Goal: Understand process/instructions

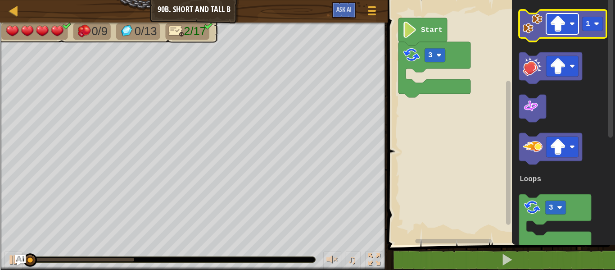
click at [572, 28] on rect "Blockly Workspace" at bounding box center [562, 24] width 32 height 21
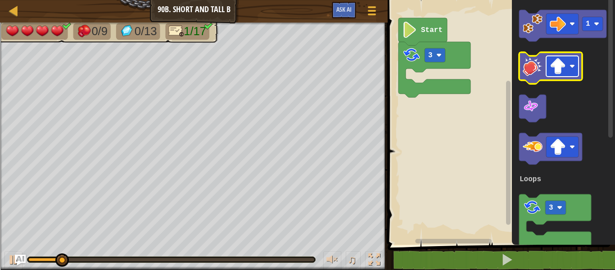
click at [556, 69] on image "Blockly Workspace" at bounding box center [558, 66] width 16 height 16
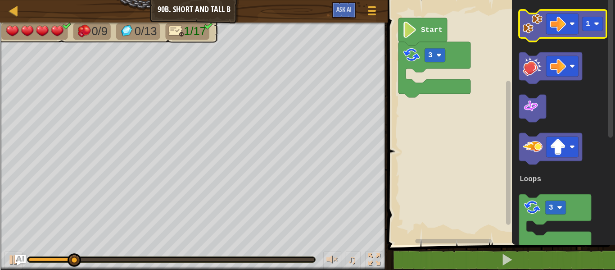
click at [542, 24] on image "Blockly Workspace" at bounding box center [533, 24] width 20 height 20
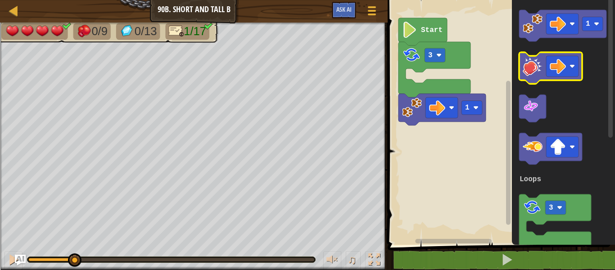
click at [533, 55] on rect "Blockly Workspace" at bounding box center [550, 68] width 63 height 32
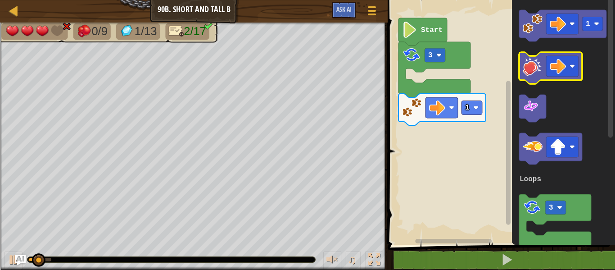
click at [536, 64] on image "Blockly Workspace" at bounding box center [533, 66] width 20 height 20
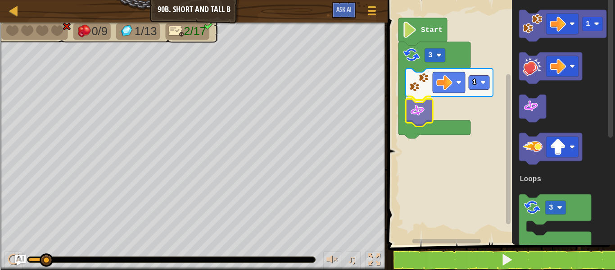
click at [421, 113] on div "Loops 3 1 Start 1 3 Loops" at bounding box center [500, 119] width 230 height 249
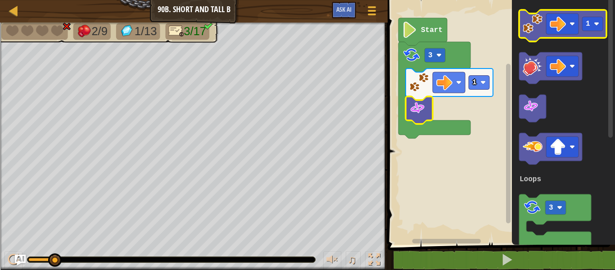
click at [555, 38] on rect "Blockly Workspace" at bounding box center [562, 26] width 87 height 32
click at [554, 32] on rect "Blockly Workspace" at bounding box center [562, 24] width 32 height 21
click at [585, 31] on icon "Blockly Workspace" at bounding box center [562, 26] width 87 height 32
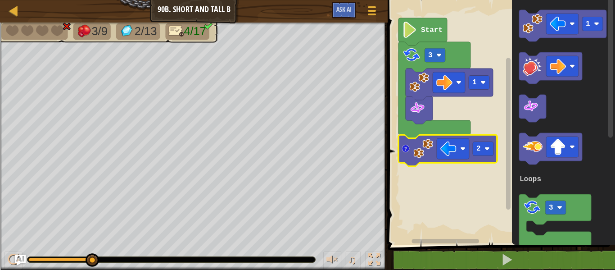
click at [415, 153] on image "Blockly Workspace" at bounding box center [423, 149] width 20 height 20
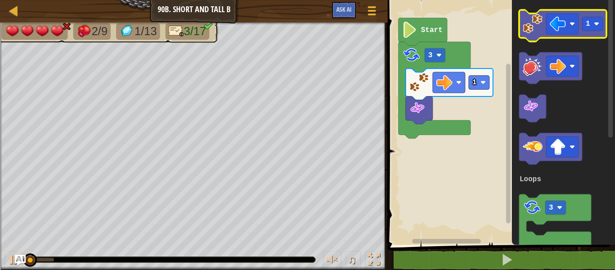
click at [533, 33] on image "Blockly Workspace" at bounding box center [533, 24] width 20 height 20
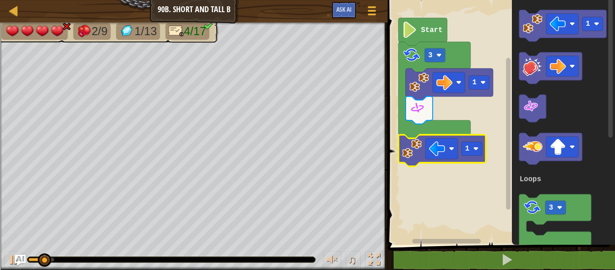
click at [419, 148] on image "Blockly Workspace" at bounding box center [412, 149] width 20 height 20
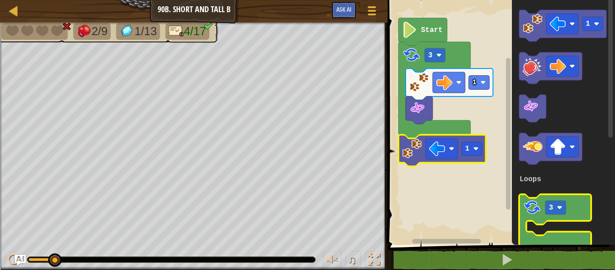
click at [533, 211] on image "Blockly Workspace" at bounding box center [532, 207] width 19 height 19
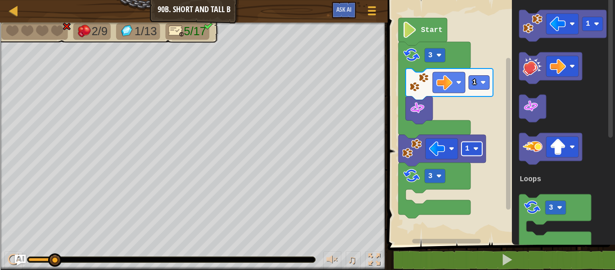
click at [466, 153] on rect "Blockly Workspace" at bounding box center [472, 149] width 21 height 14
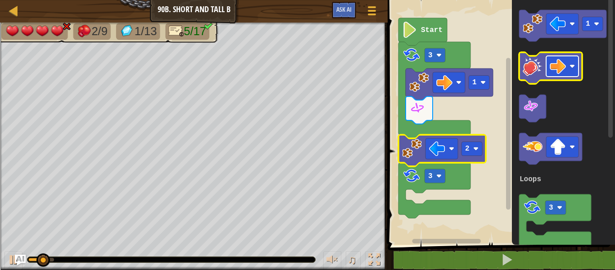
click at [552, 67] on image "Blockly Workspace" at bounding box center [558, 66] width 16 height 16
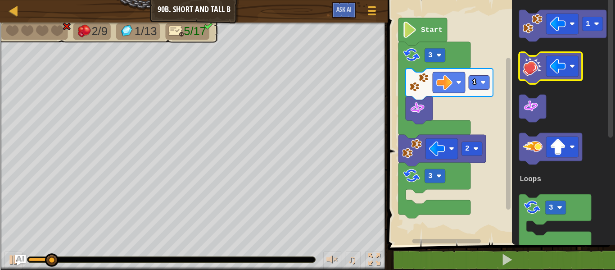
click at [532, 70] on image "Blockly Workspace" at bounding box center [533, 66] width 20 height 20
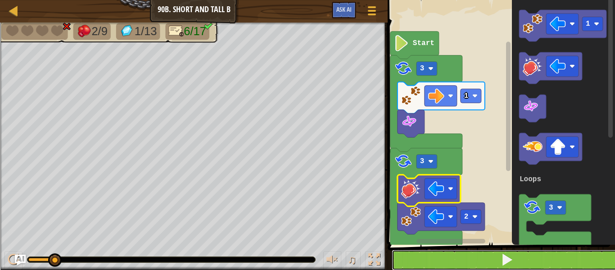
click at [444, 265] on button at bounding box center [507, 259] width 230 height 21
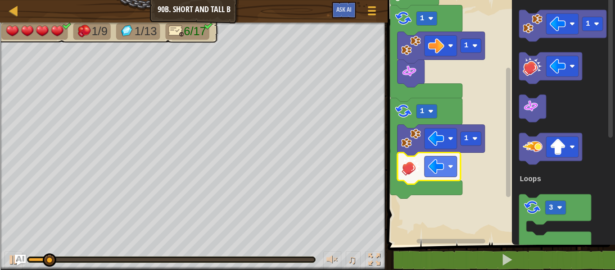
click at [477, 146] on icon "Blockly Workspace" at bounding box center [441, 140] width 87 height 32
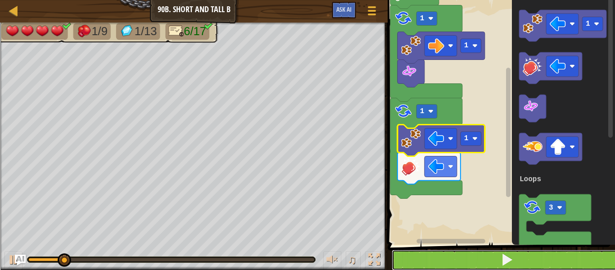
click at [434, 249] on button at bounding box center [507, 259] width 230 height 21
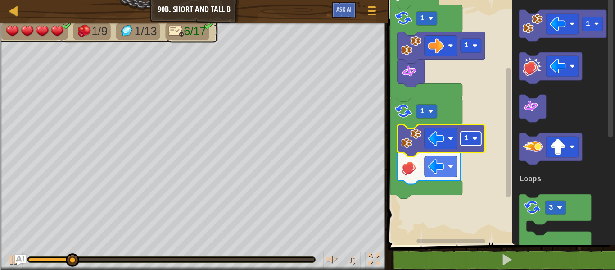
click at [473, 139] on image "Blockly Workspace" at bounding box center [474, 138] width 5 height 5
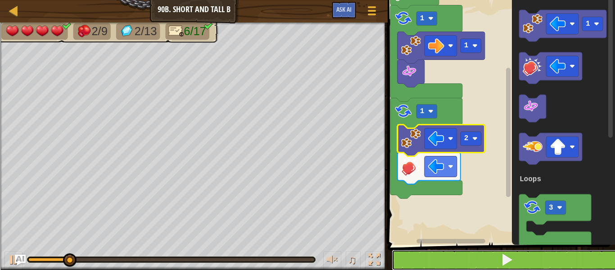
click at [418, 253] on button at bounding box center [507, 259] width 230 height 21
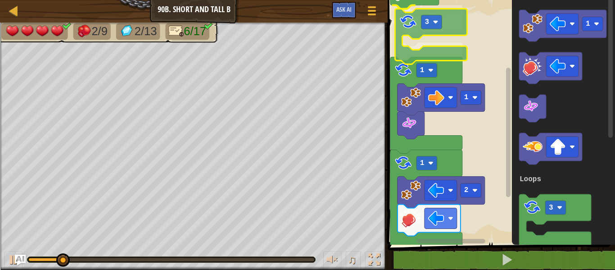
click at [404, 13] on div "Loops Start 3 1 1 2 1 1 3 Loops 3" at bounding box center [500, 119] width 230 height 249
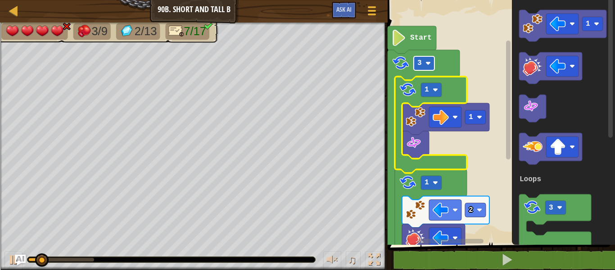
click at [421, 70] on rect "Blockly Workspace" at bounding box center [424, 63] width 21 height 14
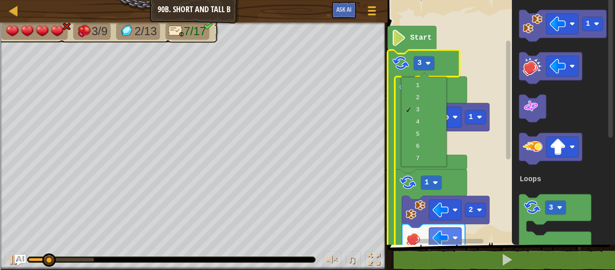
click at [478, 62] on rect "Blockly Workspace" at bounding box center [500, 119] width 230 height 249
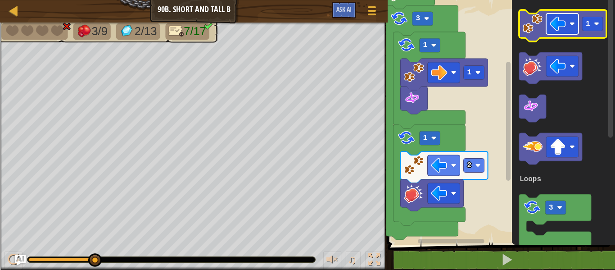
click at [566, 19] on rect "Blockly Workspace" at bounding box center [562, 24] width 32 height 21
click at [566, 18] on image "Blockly Workspace" at bounding box center [558, 24] width 16 height 16
click at [562, 25] on image "Blockly Workspace" at bounding box center [558, 24] width 16 height 16
click at [538, 32] on image "Blockly Workspace" at bounding box center [533, 24] width 20 height 20
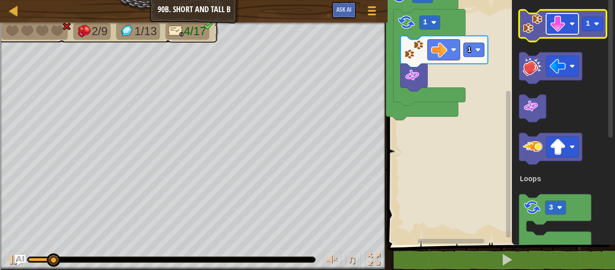
click at [568, 29] on rect "Blockly Workspace" at bounding box center [562, 24] width 32 height 21
click at [591, 27] on rect "Blockly Workspace" at bounding box center [592, 24] width 21 height 14
click at [529, 37] on icon "Blockly Workspace" at bounding box center [562, 26] width 87 height 32
